Goal: Transaction & Acquisition: Purchase product/service

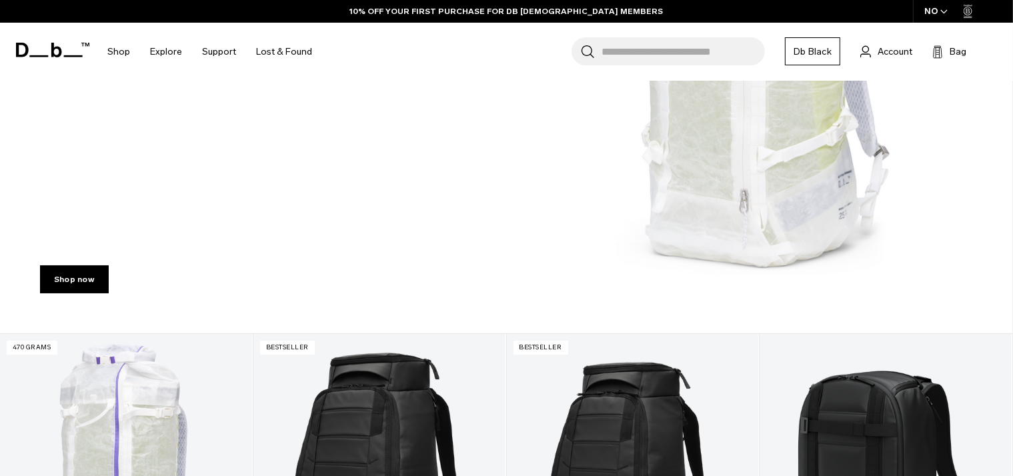
scroll to position [563, 0]
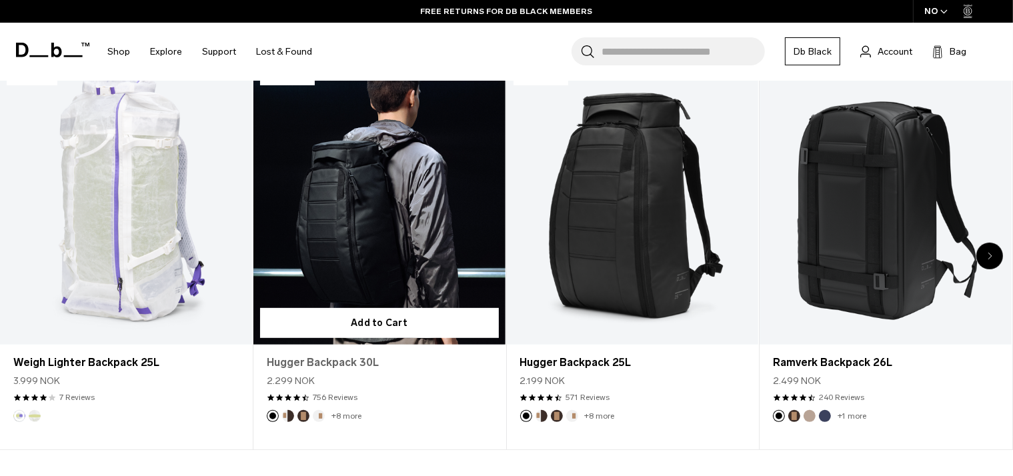
click at [315, 360] on link "Hugger Backpack 30L" at bounding box center [379, 363] width 225 height 16
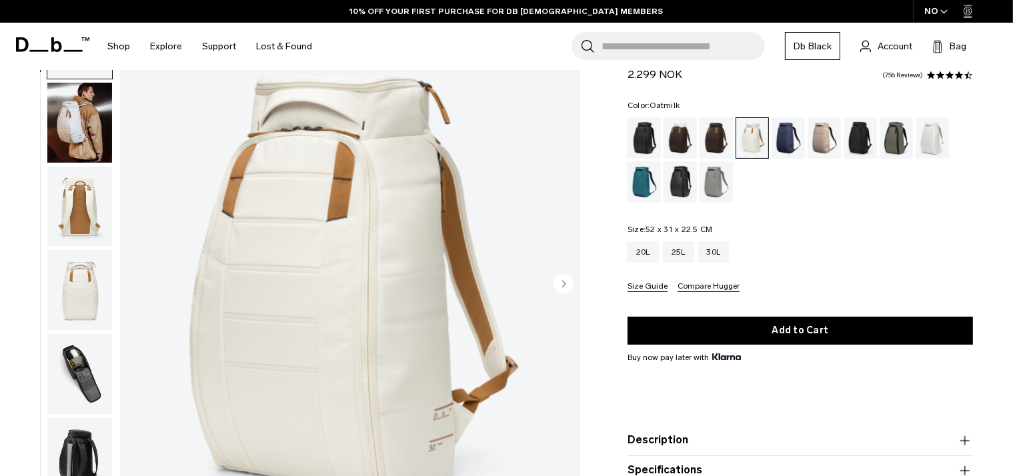
scroll to position [92, 0]
click at [719, 177] on div "Sand Grey" at bounding box center [716, 181] width 34 height 41
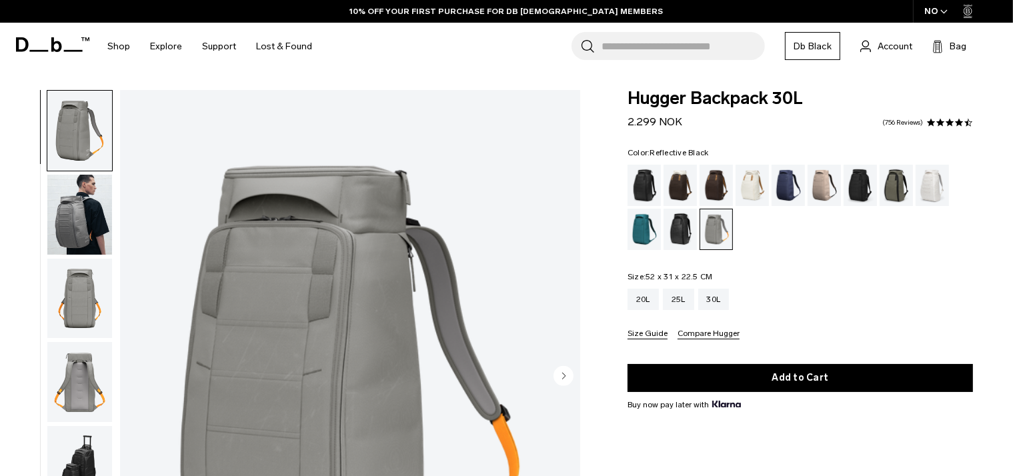
click at [684, 227] on div "Reflective Black" at bounding box center [680, 229] width 34 height 41
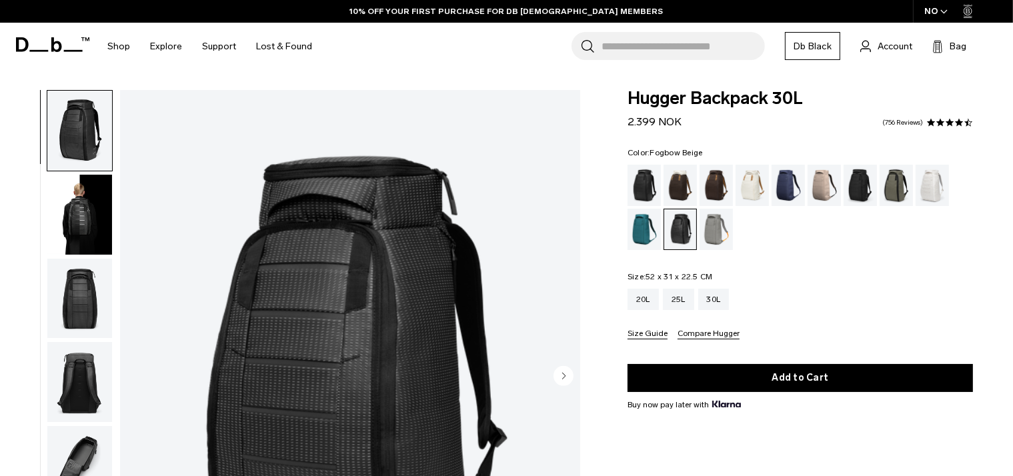
click at [815, 185] on div "Fogbow Beige" at bounding box center [824, 185] width 34 height 41
